Goal: Task Accomplishment & Management: Use online tool/utility

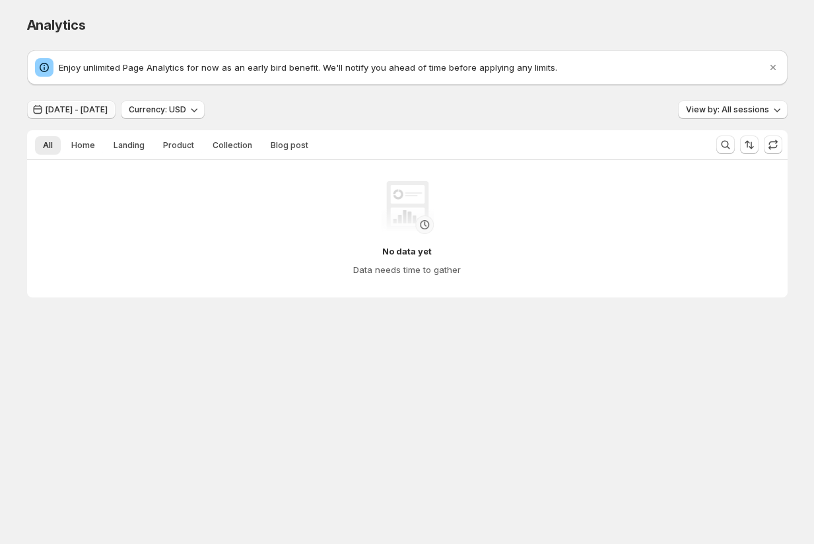
click at [90, 106] on span "[DATE] - [DATE]" at bounding box center [77, 109] width 62 height 11
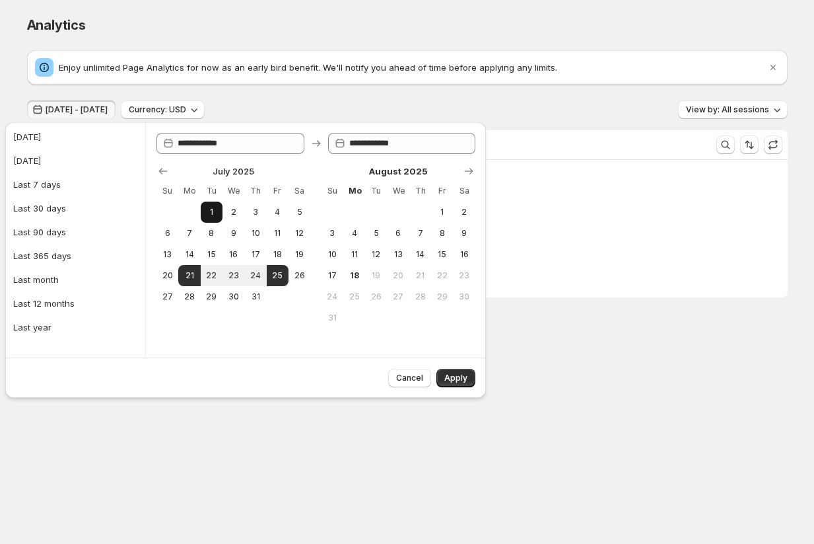
click at [211, 209] on span "1" at bounding box center [211, 212] width 11 height 11
type input "**********"
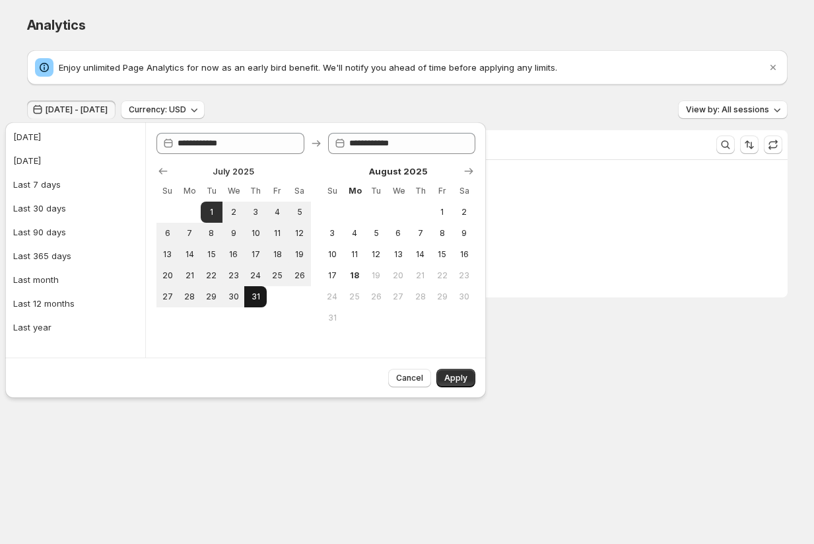
click at [256, 297] on span "31" at bounding box center [255, 296] width 11 height 11
type input "**********"
click at [459, 378] on span "Apply" at bounding box center [455, 378] width 23 height 11
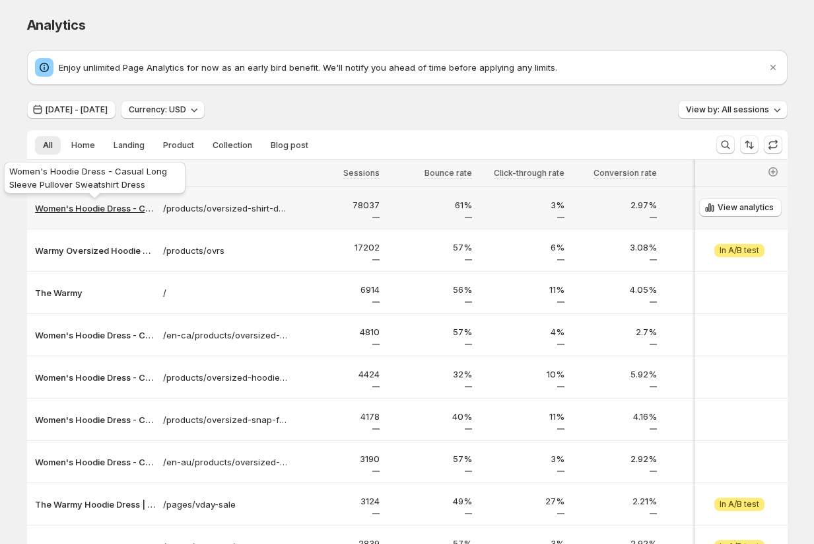
click at [101, 211] on p "Women's Hoodie Dress - Casual Long Sleeve Pullover Sweatshirt Dress" at bounding box center [95, 207] width 120 height 13
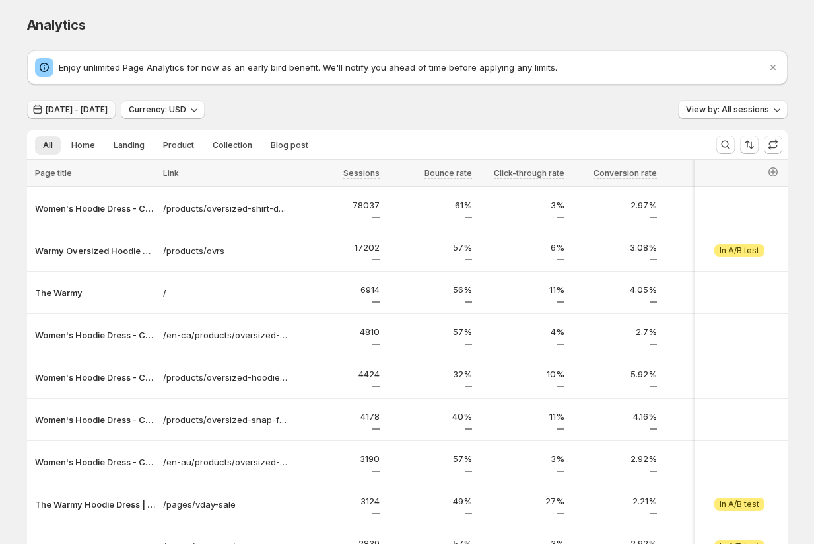
click at [98, 104] on button "[DATE] - [DATE]" at bounding box center [71, 109] width 89 height 18
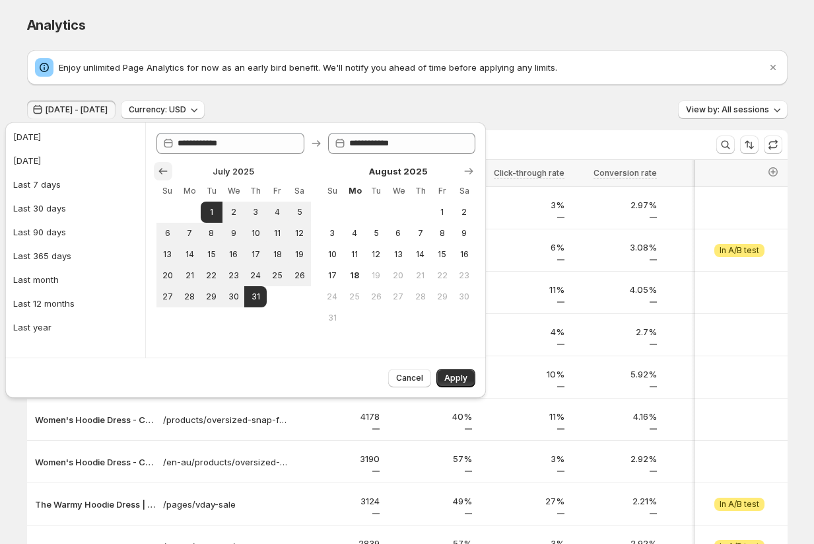
click at [163, 174] on icon "Show previous month, June 2025" at bounding box center [163, 170] width 13 height 13
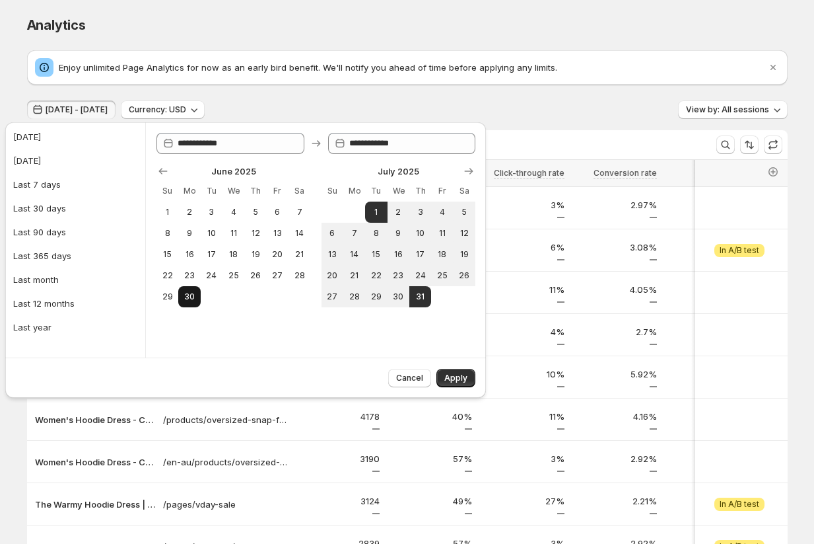
click at [187, 293] on span "30" at bounding box center [189, 296] width 11 height 11
type input "**********"
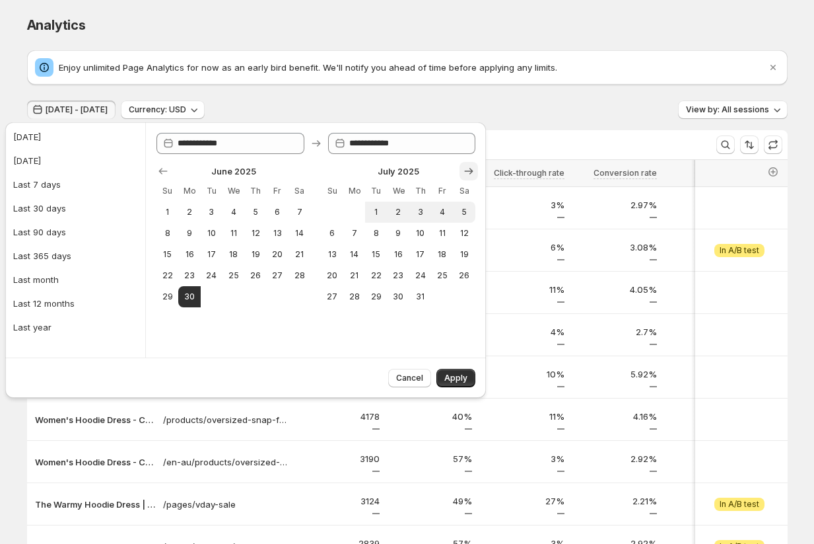
click at [465, 173] on icon "Show next month, August 2025" at bounding box center [468, 170] width 13 height 13
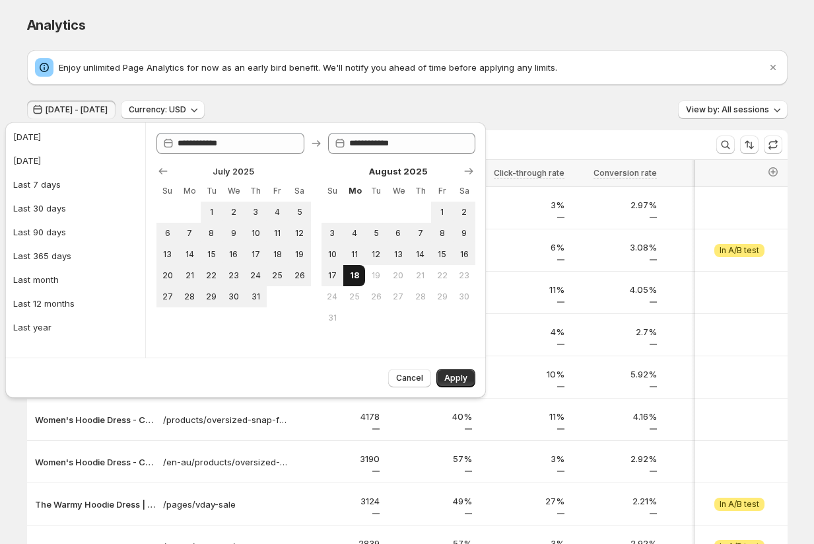
click at [343, 279] on button "18" at bounding box center [354, 275] width 22 height 21
type input "**********"
click at [455, 374] on span "Apply" at bounding box center [455, 378] width 23 height 11
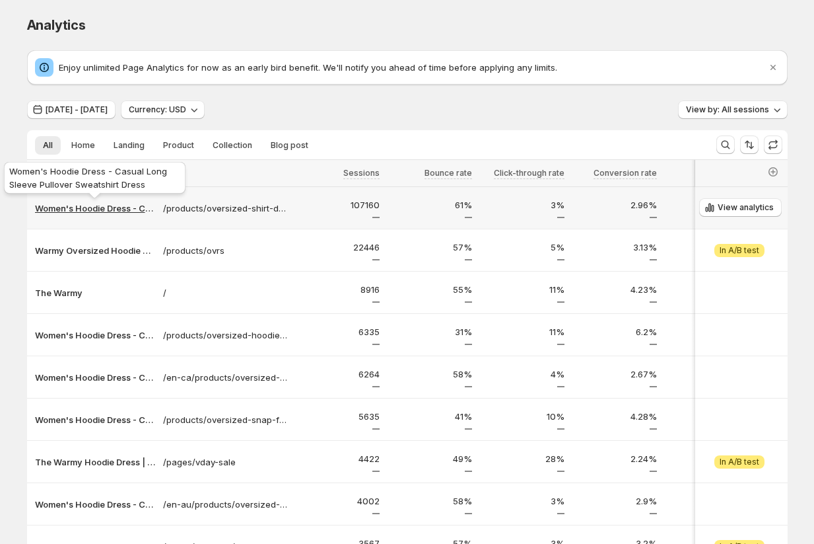
click at [91, 211] on p "Women's Hoodie Dress - Casual Long Sleeve Pullover Sweatshirt Dress" at bounding box center [95, 207] width 120 height 13
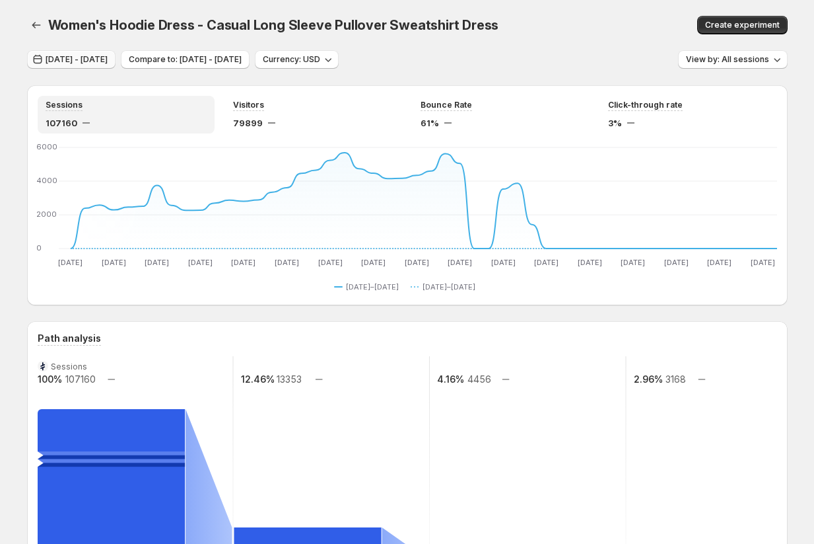
click at [92, 60] on span "[DATE] - [DATE]" at bounding box center [77, 59] width 62 height 11
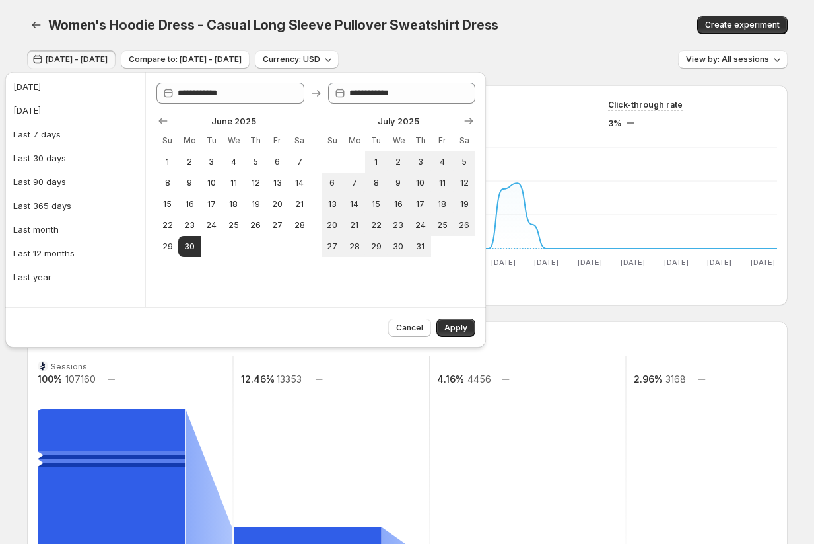
click at [474, 48] on div "Women's Hoodie Dress - Casual Long Sleeve Pullover Sweatshirt Dress. This page …" at bounding box center [407, 25] width 761 height 50
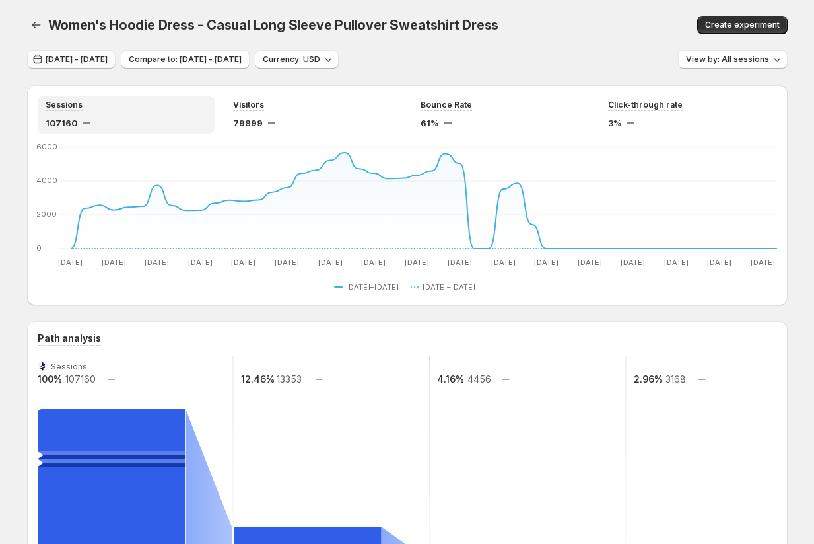
click at [108, 63] on span "[DATE] - [DATE]" at bounding box center [77, 59] width 62 height 11
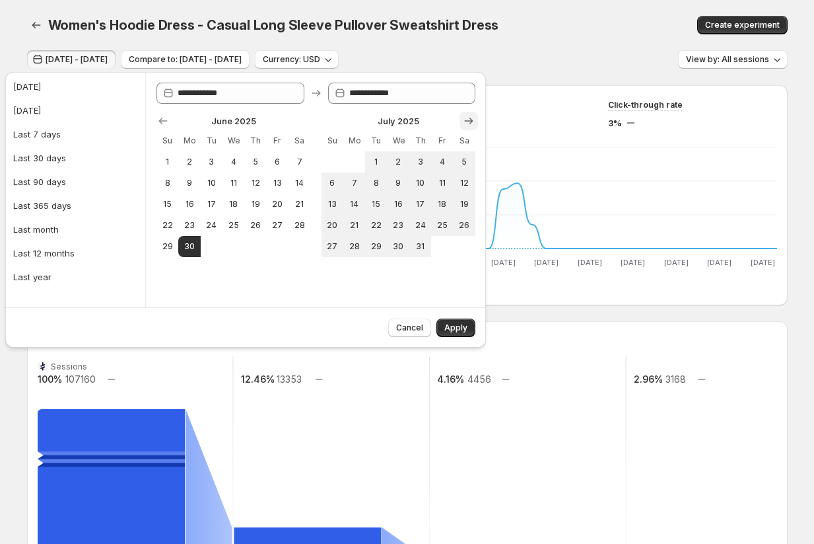
click at [467, 121] on icon "Show next month, August 2025" at bounding box center [469, 121] width 9 height 7
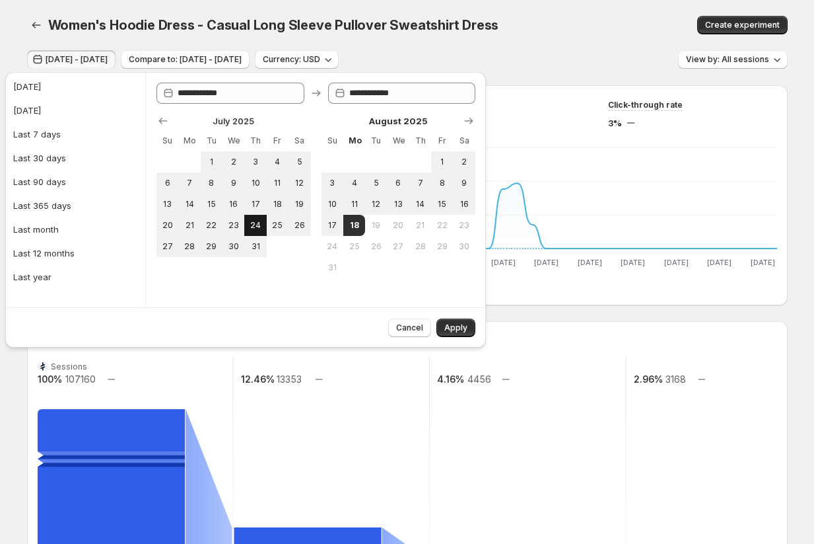
click at [250, 225] on span "24" at bounding box center [255, 225] width 11 height 11
type input "**********"
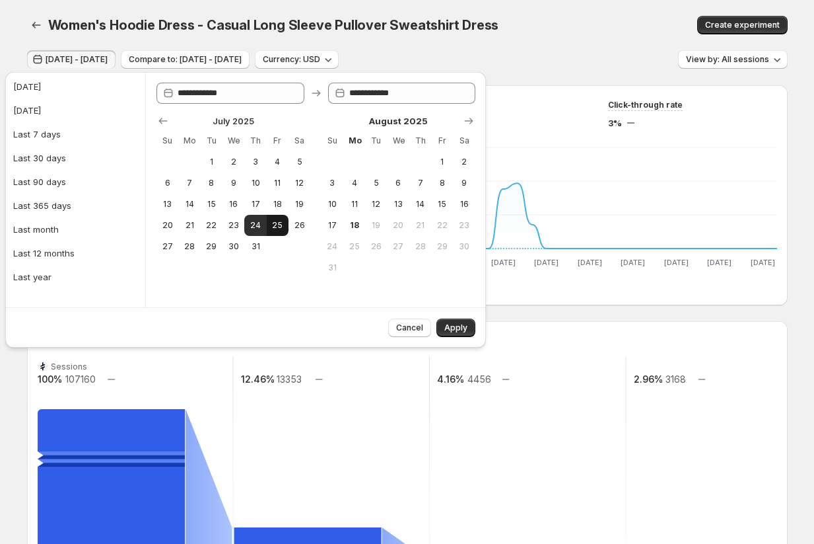
click at [283, 225] on button "25" at bounding box center [278, 225] width 22 height 21
type input "**********"
click at [459, 323] on span "Apply" at bounding box center [455, 327] width 23 height 11
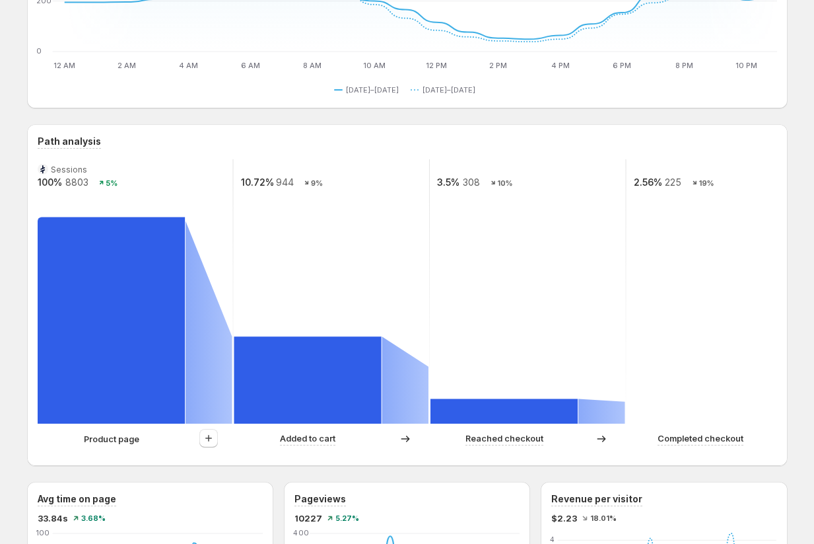
scroll to position [239, 0]
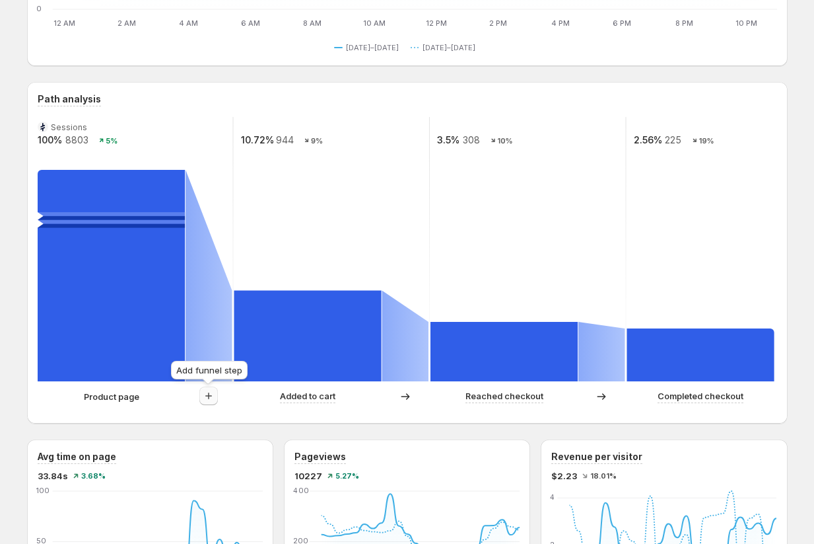
click at [212, 397] on icon "button" at bounding box center [208, 395] width 13 height 13
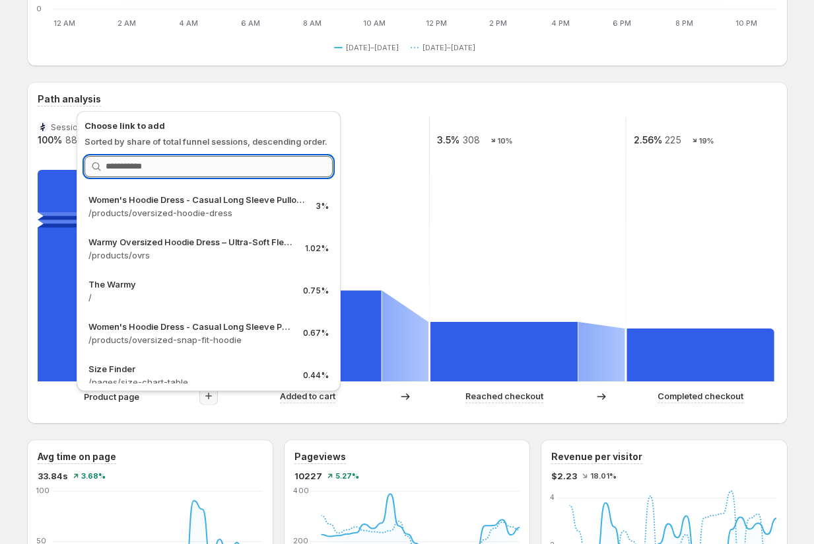
click at [190, 168] on input "Search link" at bounding box center [219, 166] width 227 height 21
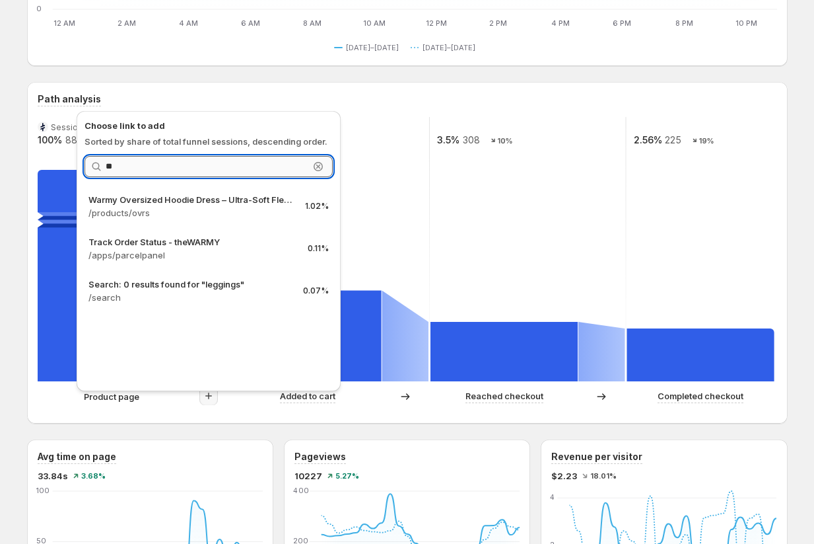
type input "*"
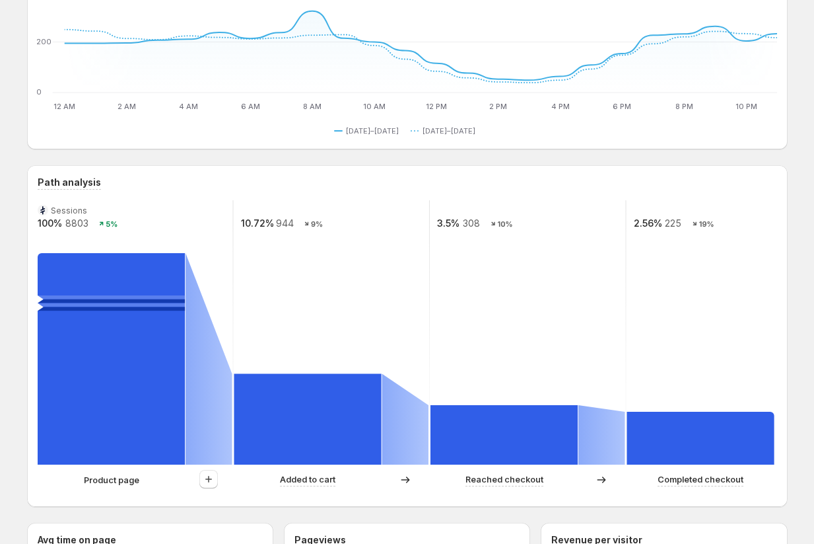
scroll to position [366, 0]
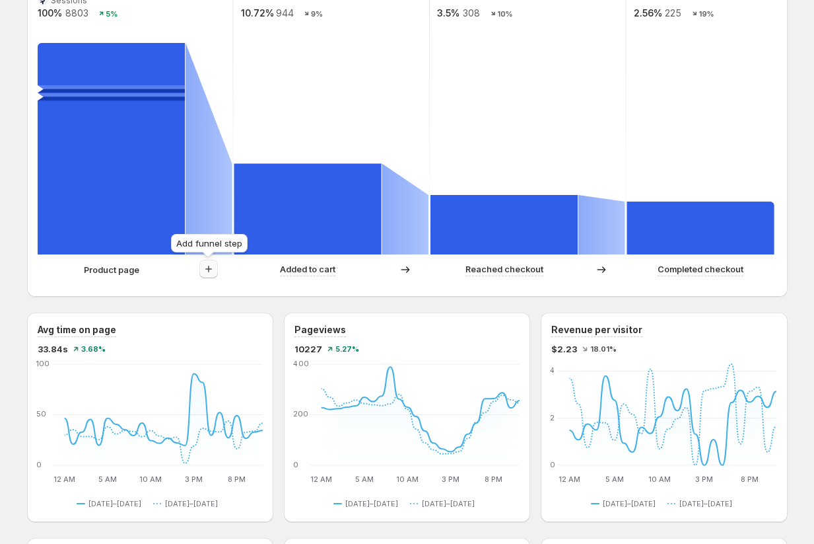
click at [209, 276] on button "button" at bounding box center [208, 269] width 18 height 18
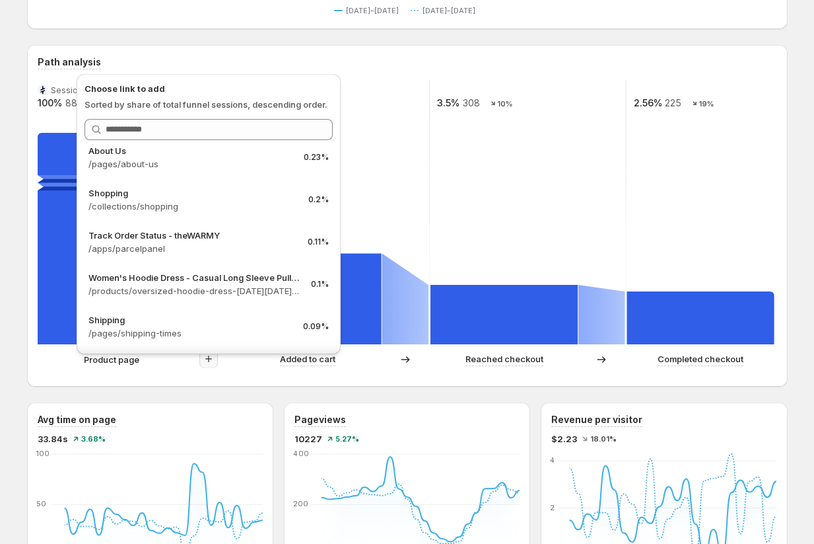
scroll to position [563, 0]
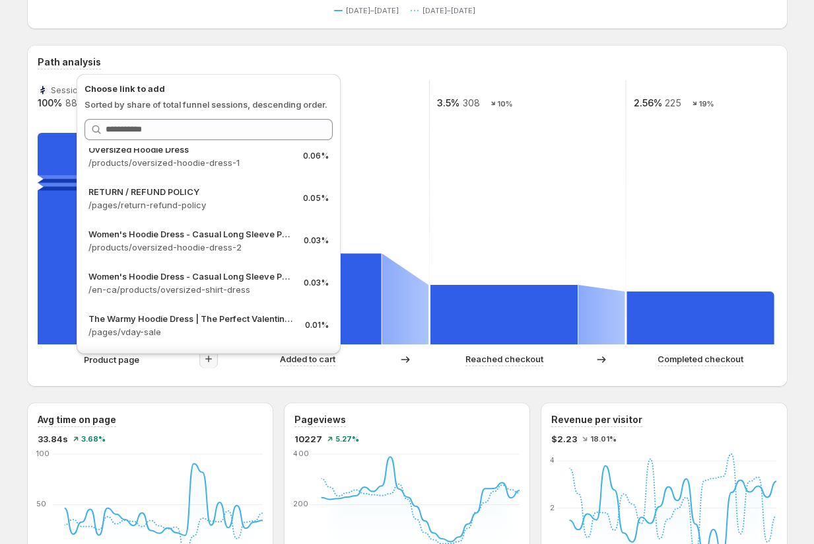
click at [19, 312] on div "Women's Hoodie Dress - Casual Long Sleeve Pullover Sweatshirt Dress. This page …" at bounding box center [407, 531] width 793 height 1614
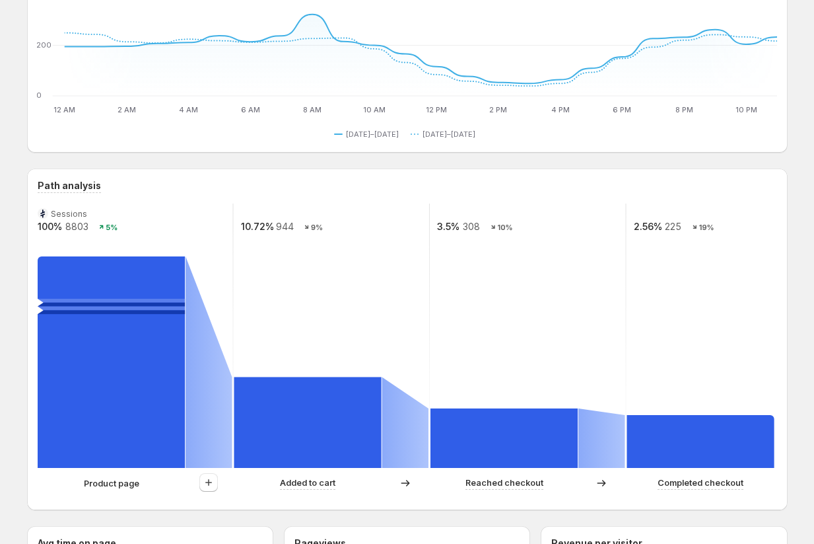
scroll to position [0, 0]
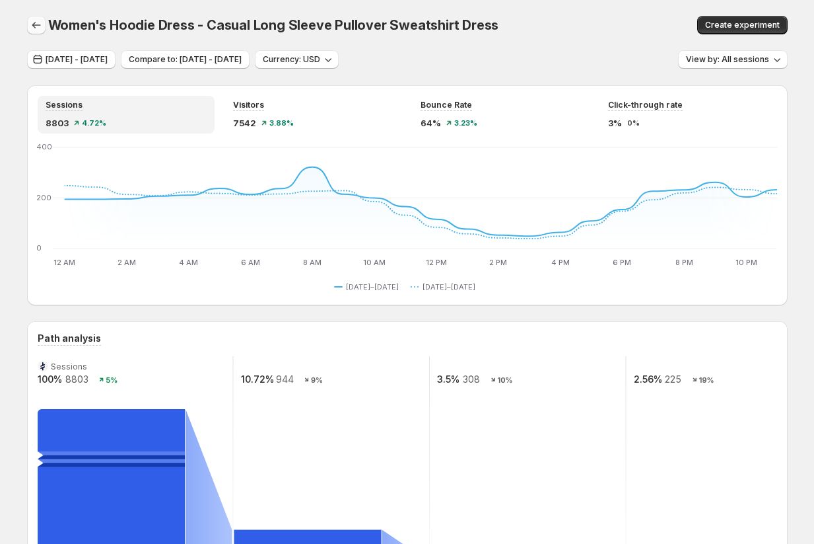
click at [34, 23] on icon "button" at bounding box center [36, 24] width 13 height 13
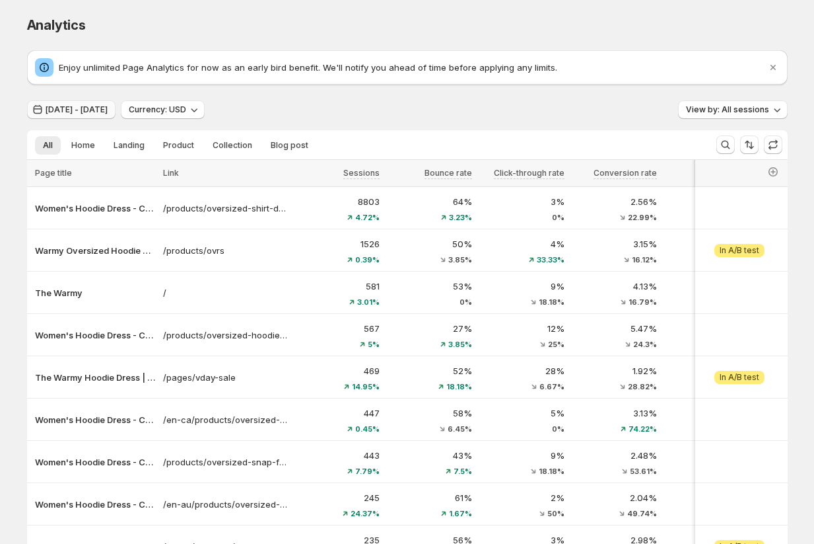
click at [81, 108] on span "[DATE] - [DATE]" at bounding box center [77, 109] width 62 height 11
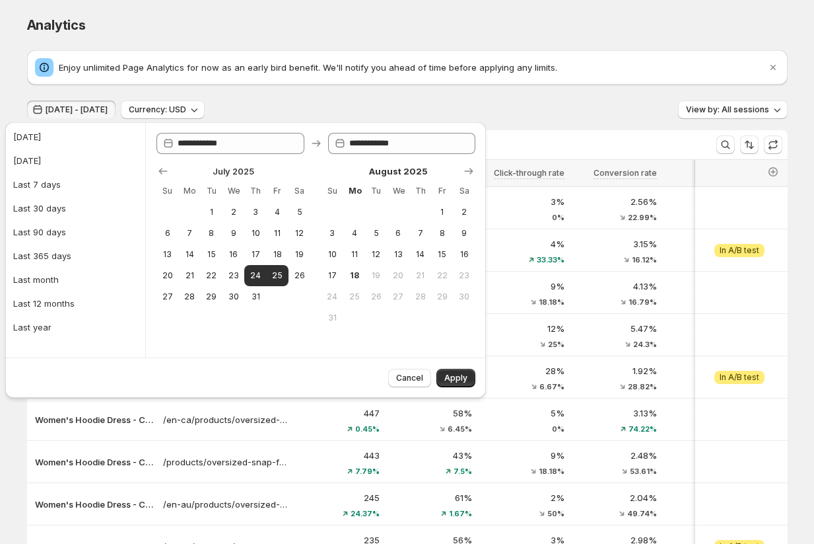
click at [153, 163] on div "[DATE] Su Mo Tu We Th Fr Sa 1 2 3 4 5 6 7 8 9 10 11 12 13 14 15 16 17 18 19 20 …" at bounding box center [311, 241] width 330 height 174
click at [162, 171] on icon "Show previous month, June 2025" at bounding box center [163, 171] width 9 height 7
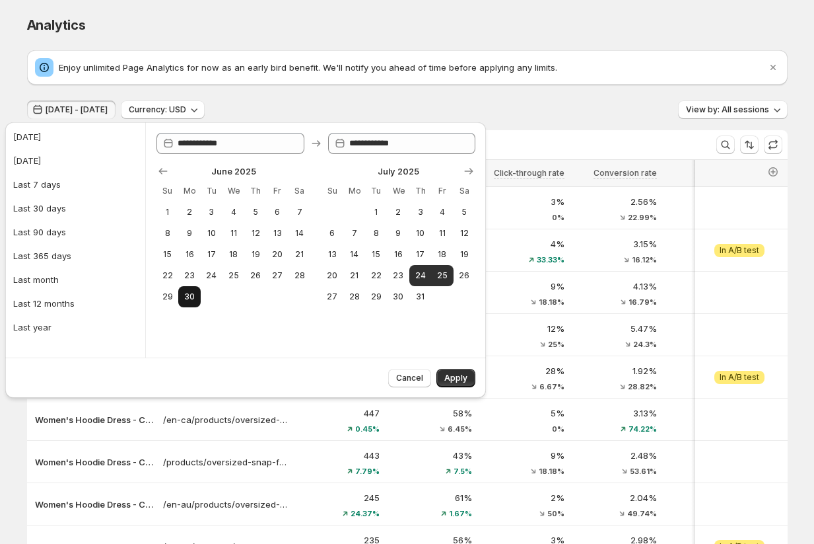
click at [189, 290] on button "30" at bounding box center [189, 296] width 22 height 21
type input "**********"
click at [168, 288] on button "29" at bounding box center [168, 296] width 22 height 21
type input "**********"
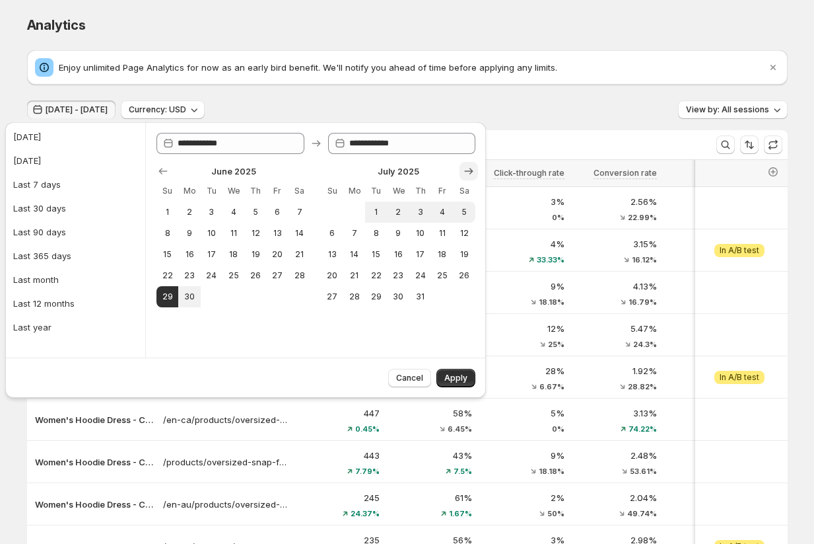
click at [468, 166] on icon "Show next month, August 2025" at bounding box center [468, 170] width 13 height 13
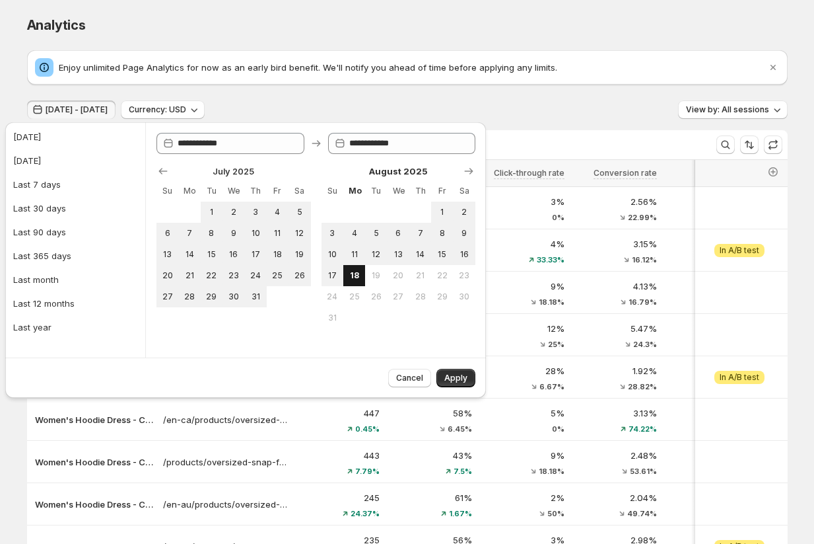
click at [357, 283] on button "18" at bounding box center [354, 275] width 22 height 21
type input "**********"
click at [456, 376] on span "Apply" at bounding box center [455, 378] width 23 height 11
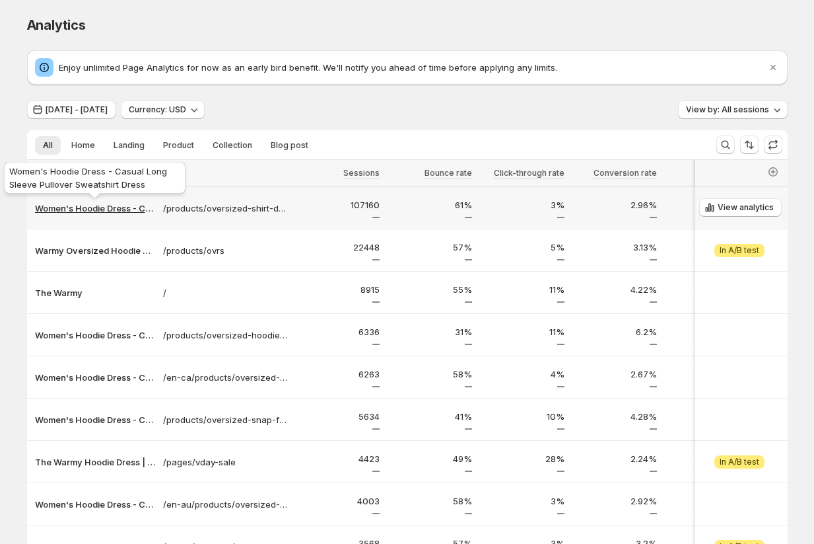
click at [98, 207] on p "Women's Hoodie Dress - Casual Long Sleeve Pullover Sweatshirt Dress" at bounding box center [95, 207] width 120 height 13
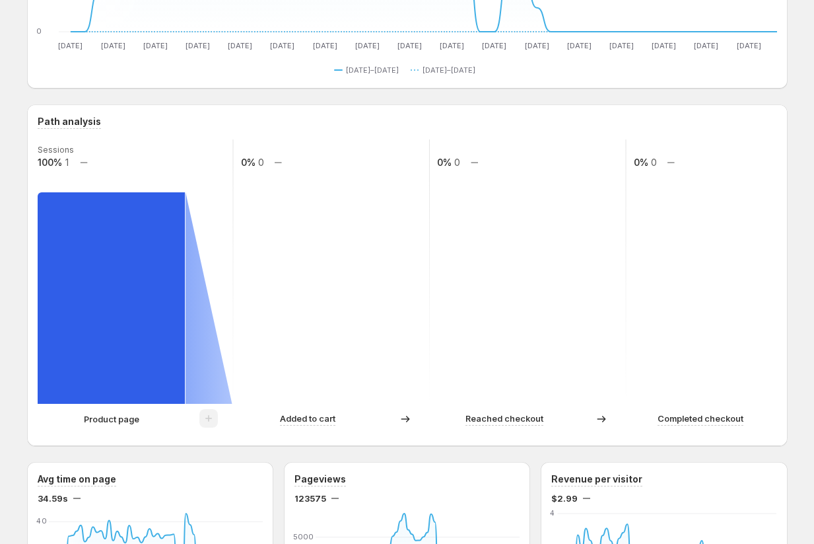
scroll to position [147, 0]
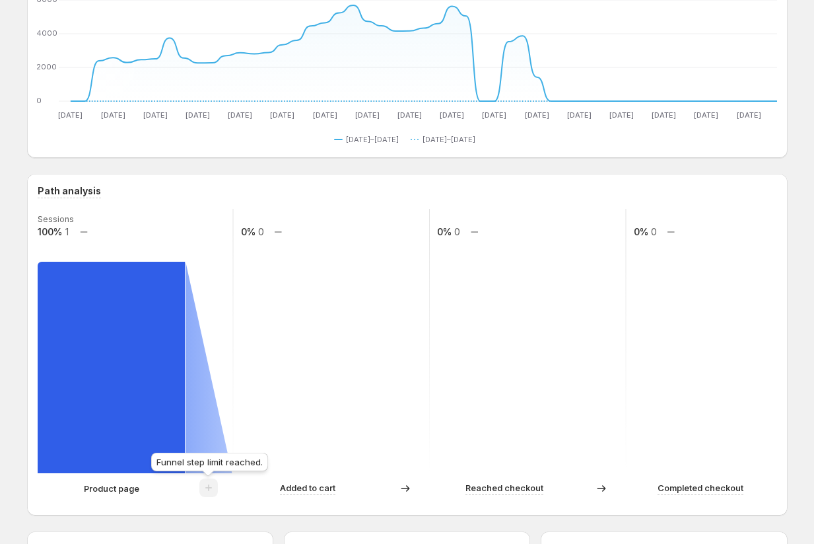
click at [207, 485] on span at bounding box center [208, 490] width 18 height 11
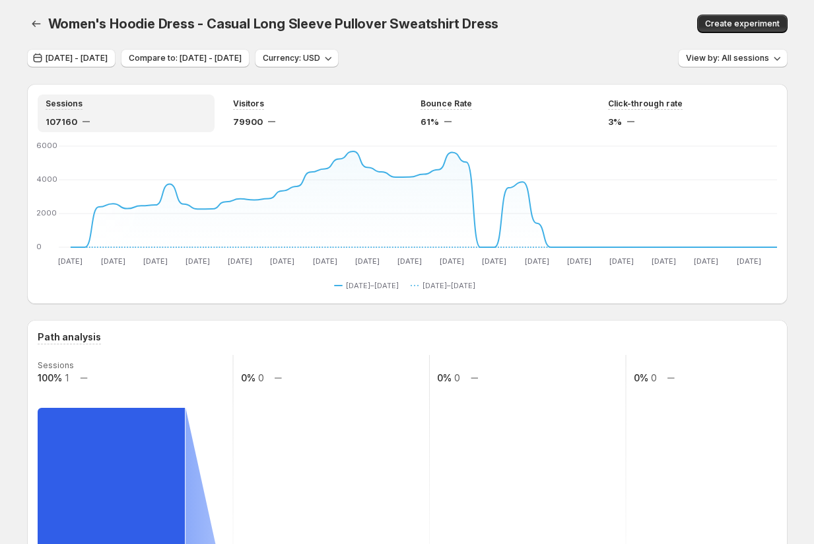
scroll to position [0, 0]
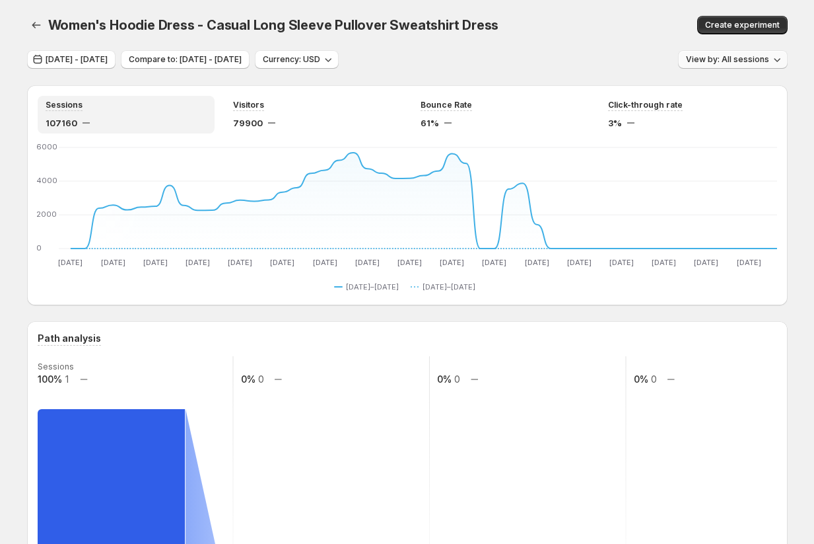
click at [704, 55] on span "View by: All sessions" at bounding box center [727, 59] width 83 height 11
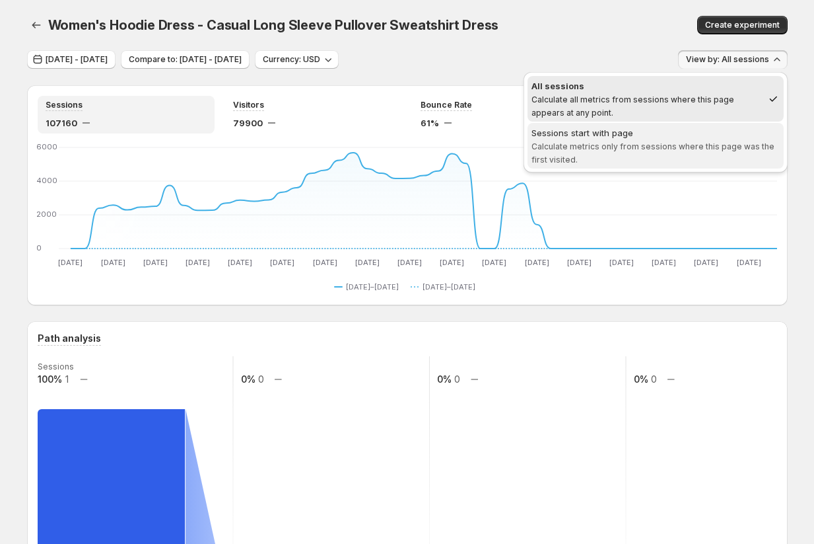
click at [653, 151] on span "Sessions start with page Calculate metrics only from sessions where this page w…" at bounding box center [656, 146] width 248 height 40
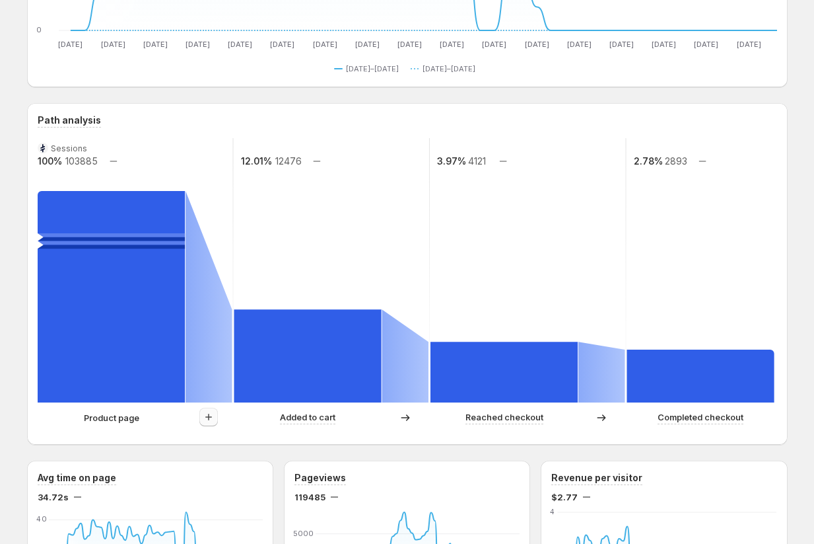
scroll to position [216, 0]
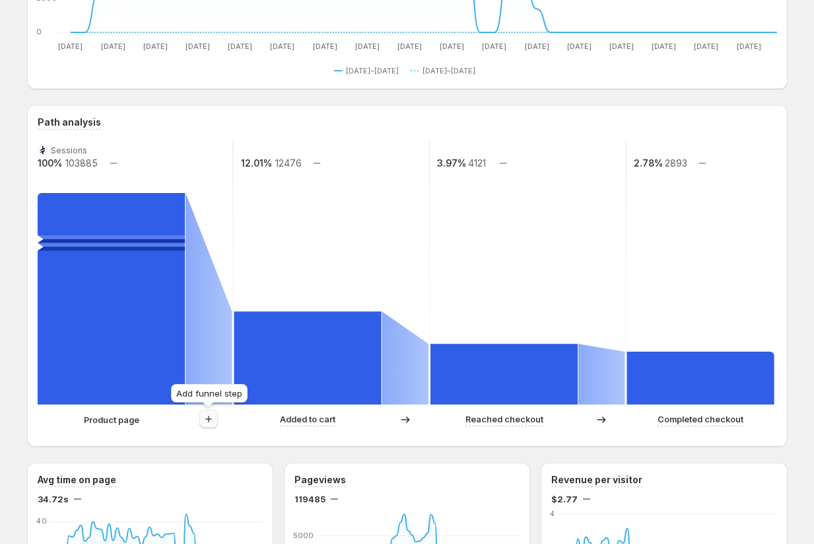
click at [205, 428] on button "button" at bounding box center [208, 418] width 18 height 18
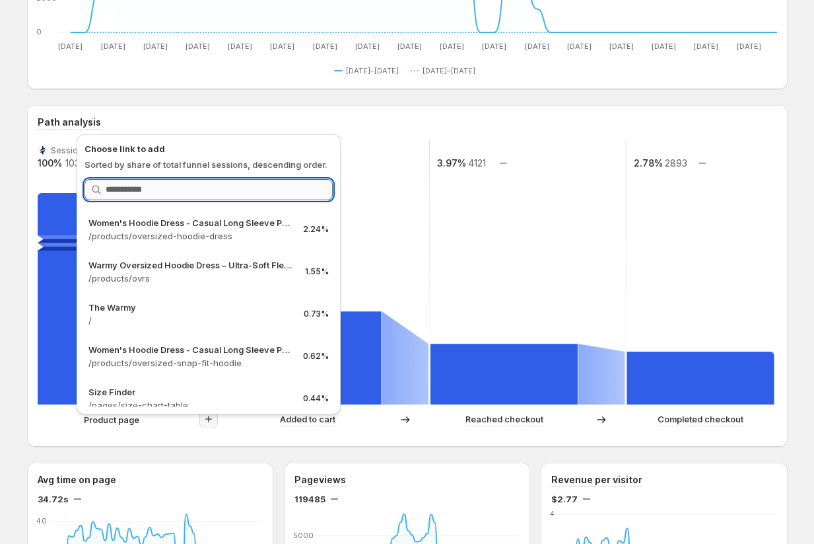
click at [184, 193] on input "Search link" at bounding box center [219, 189] width 227 height 21
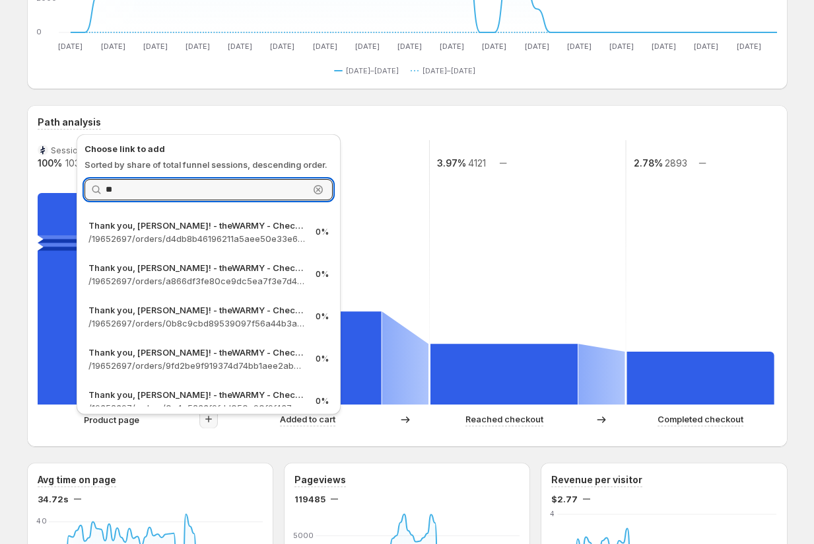
type input "*"
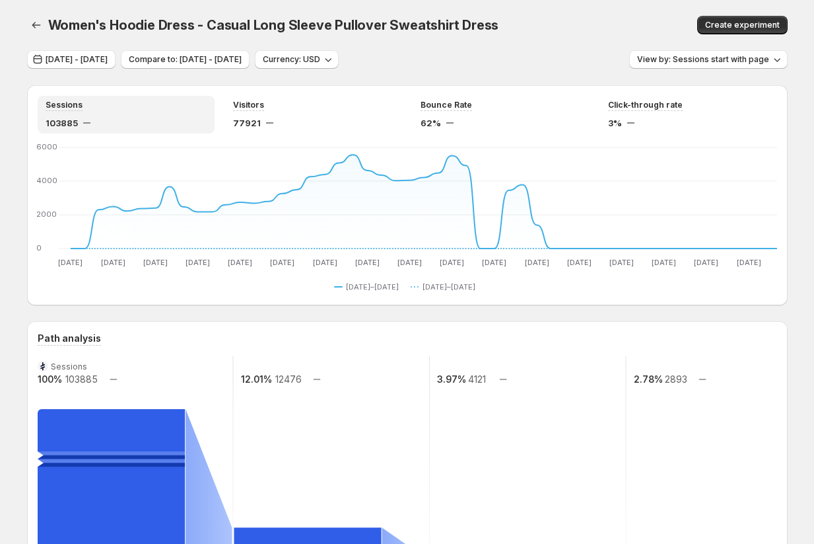
click at [702, 63] on span "View by: Sessions start with page" at bounding box center [703, 59] width 132 height 11
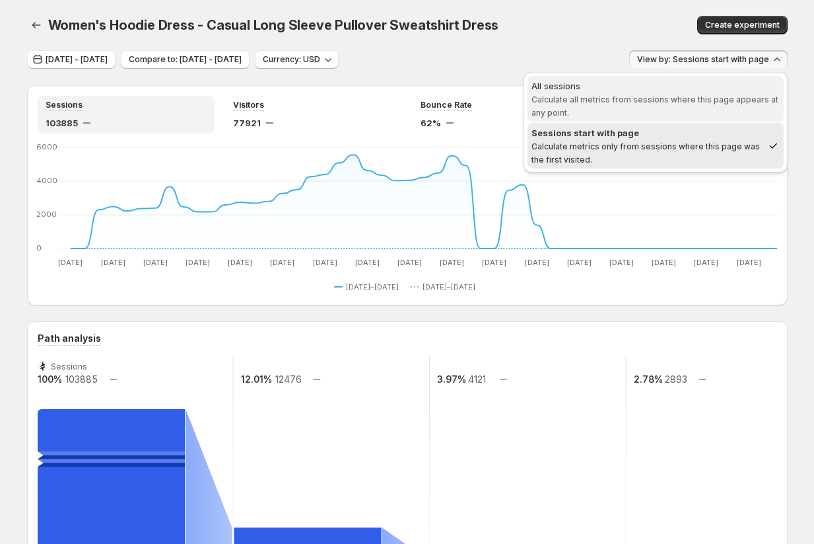
click at [600, 98] on span "Calculate all metrics from sessions where this page appears at any point." at bounding box center [655, 105] width 247 height 23
